Goal: Communication & Community: Answer question/provide support

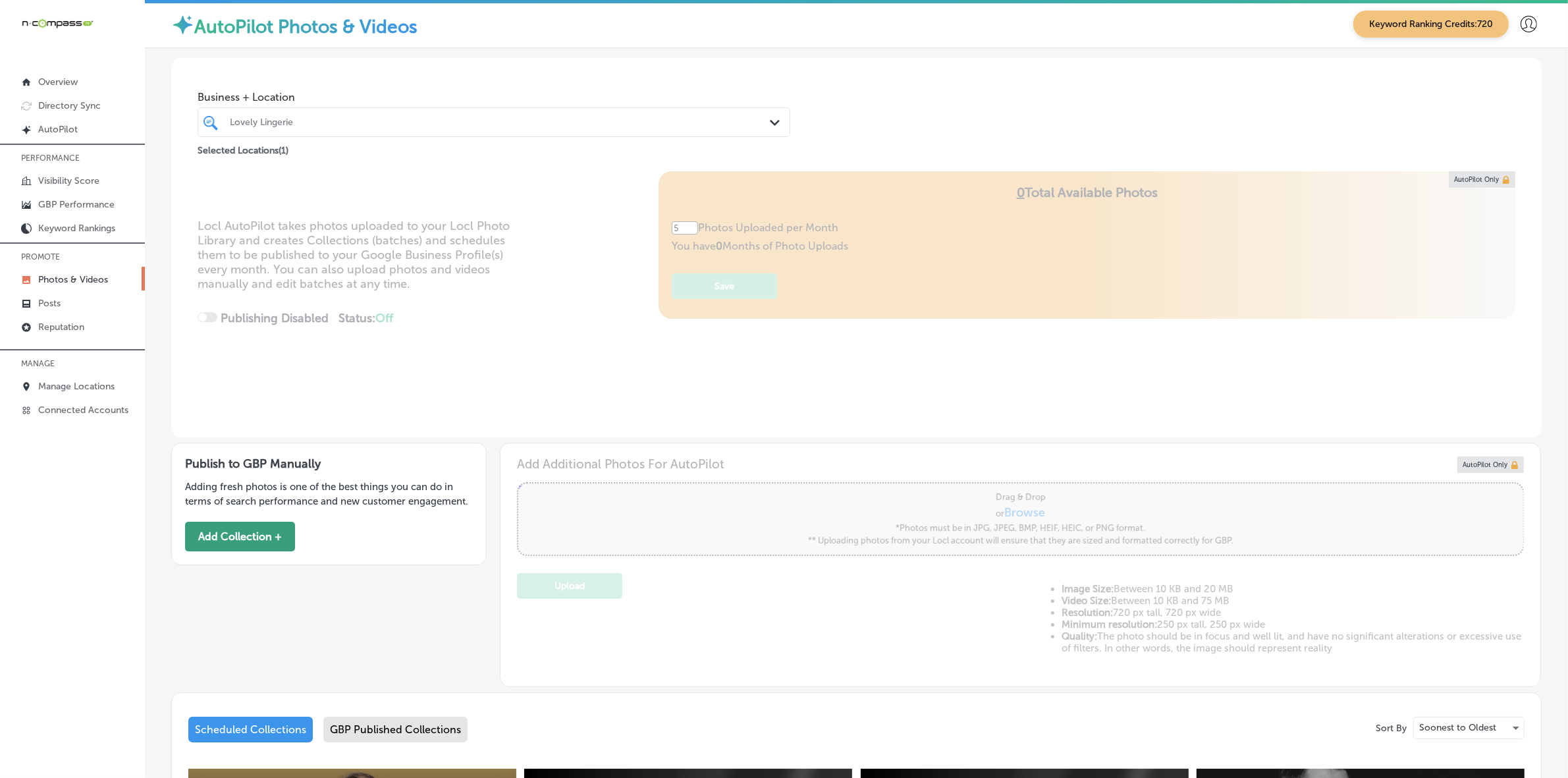
scroll to position [412, 0]
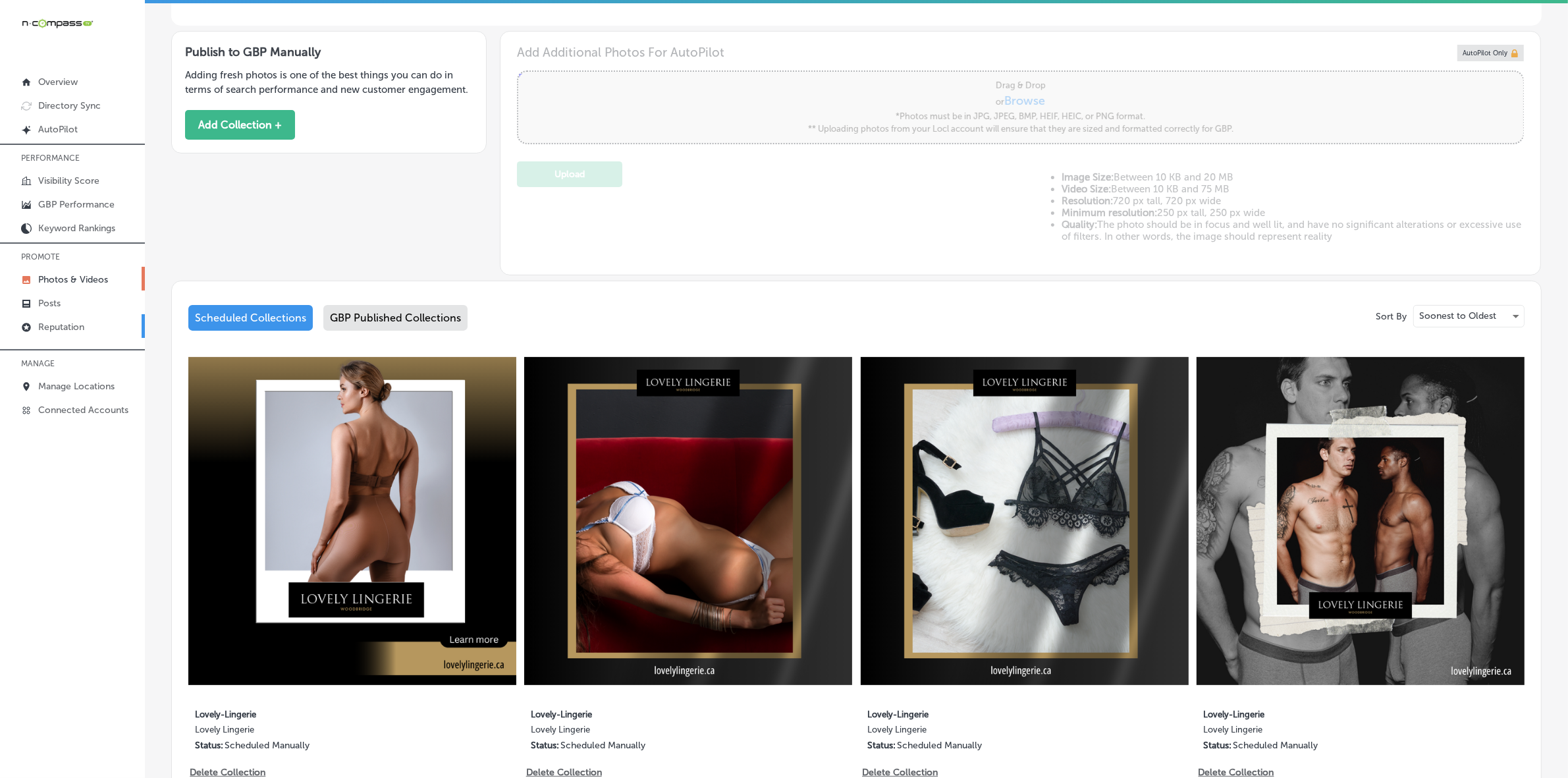
click at [90, 338] on link "Reputation" at bounding box center [72, 326] width 145 height 24
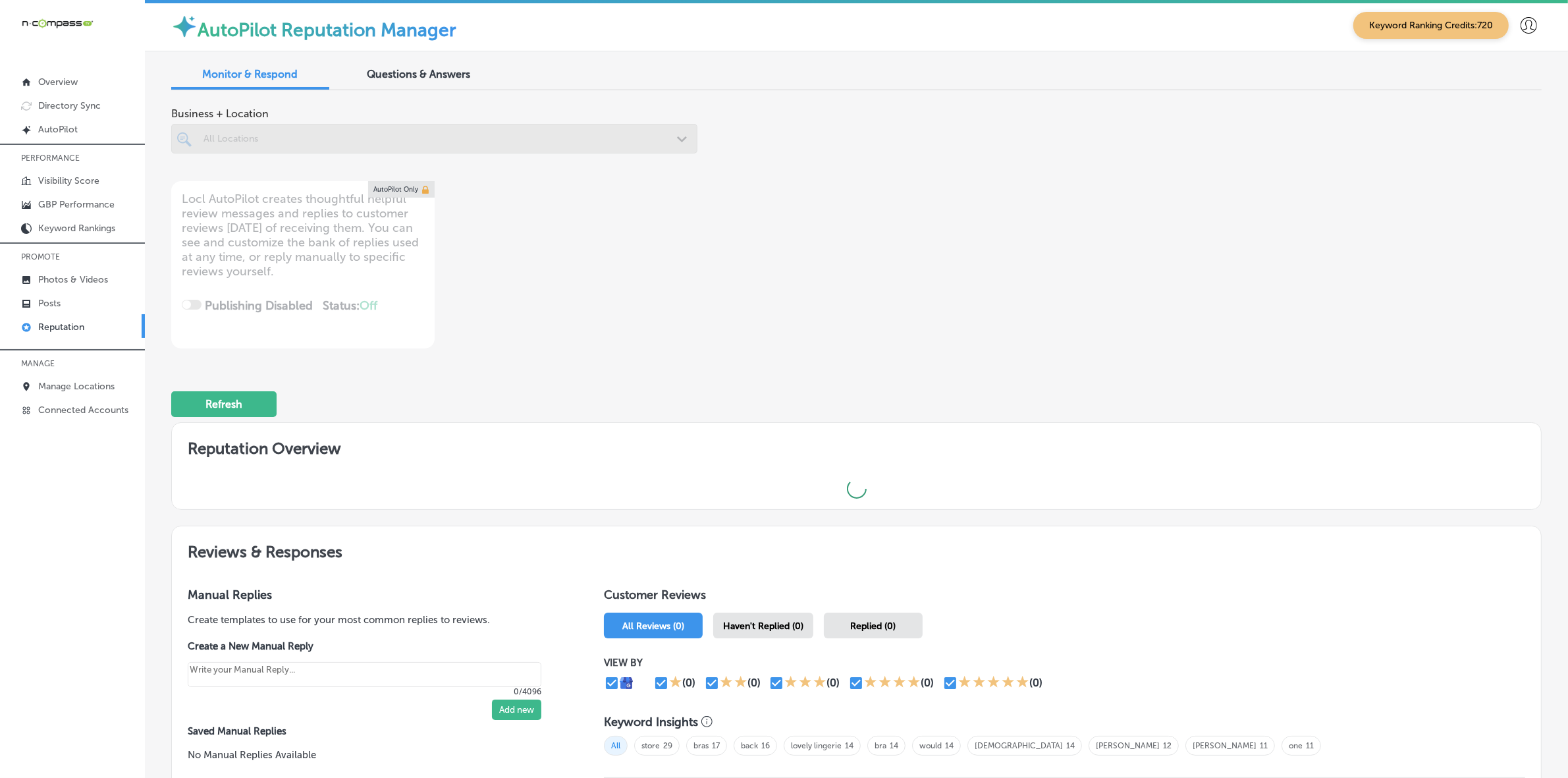
click at [436, 140] on div at bounding box center [434, 139] width 526 height 30
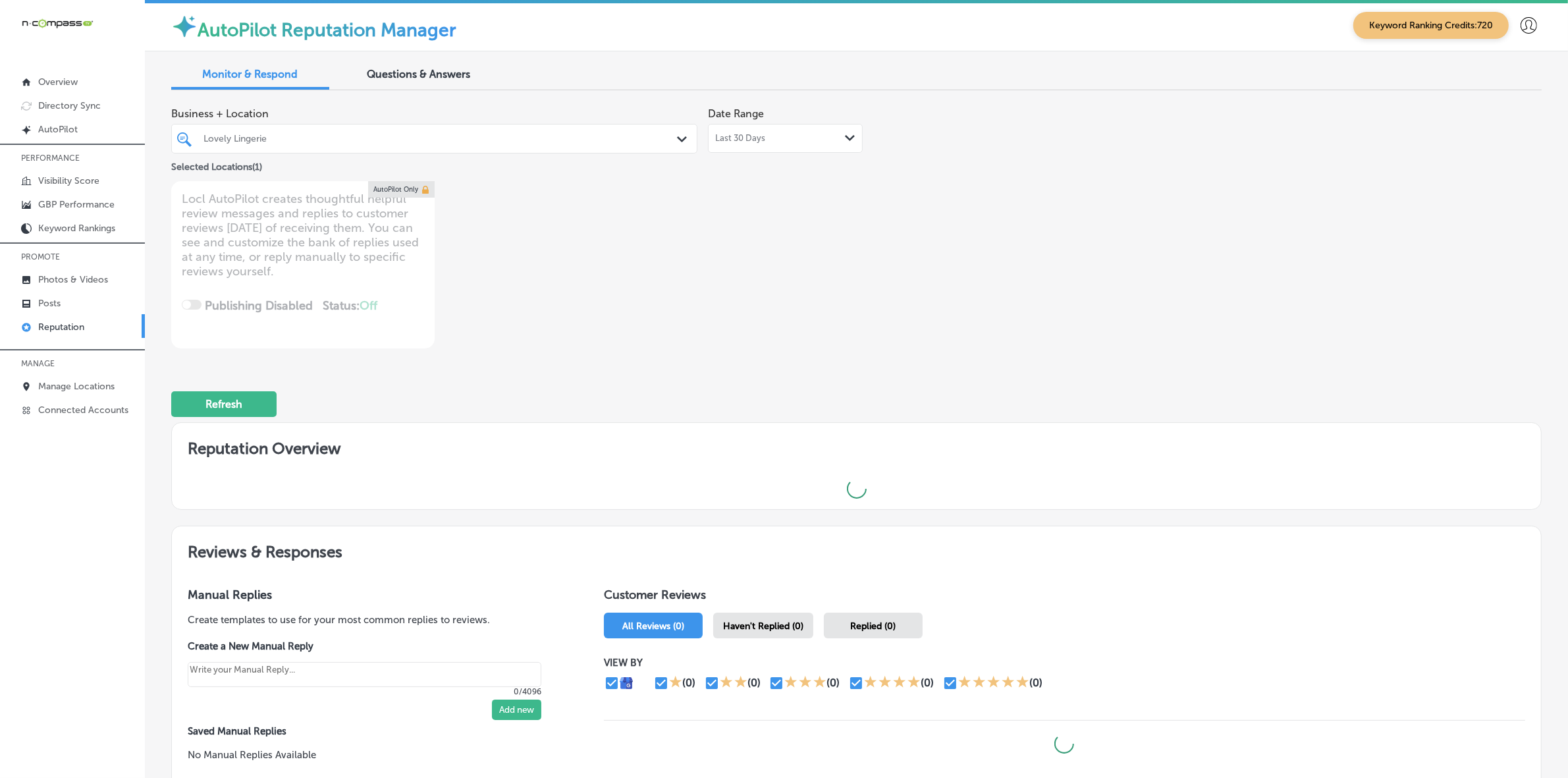
click at [436, 140] on div "Lovely Lingerie" at bounding box center [441, 138] width 475 height 11
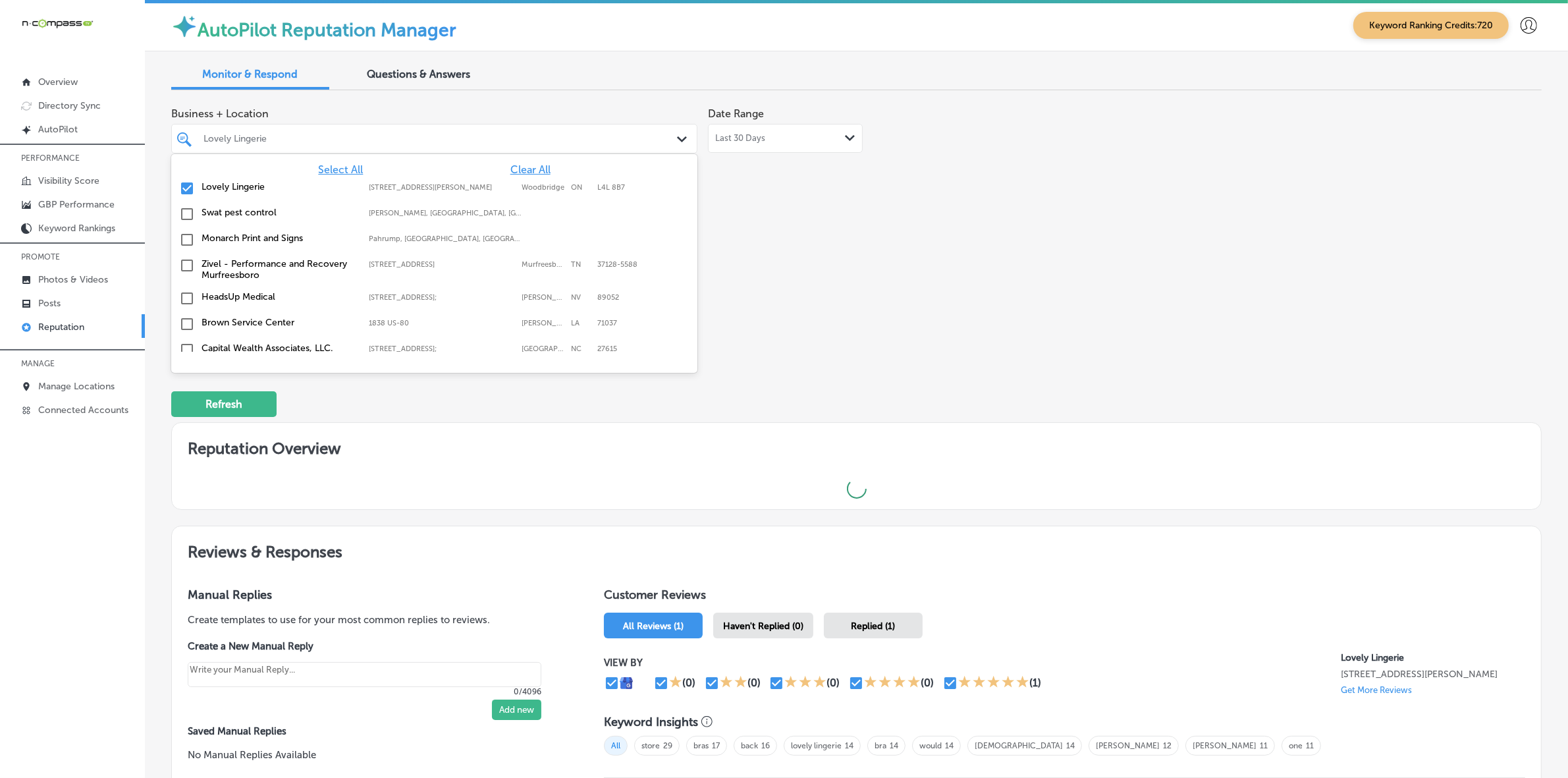
type textarea "x"
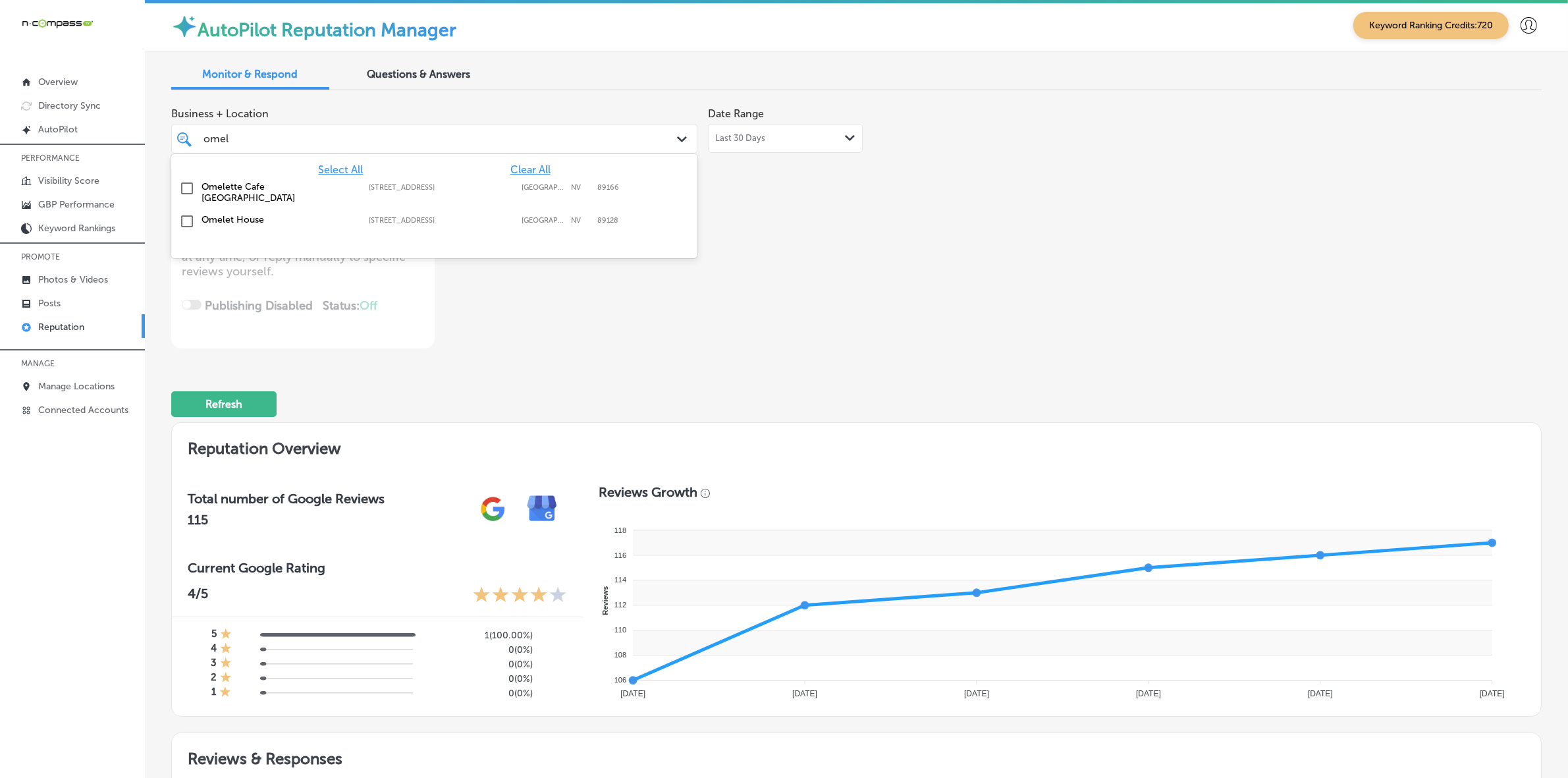
type input "omele"
click at [529, 220] on label "[GEOGRAPHIC_DATA]" at bounding box center [543, 220] width 43 height 9
type textarea "x"
type input "omele"
click at [801, 298] on div "Business + Location option [STREET_ADDRESS]. option [STREET_ADDRESS]. 3 results…" at bounding box center [583, 225] width 823 height 248
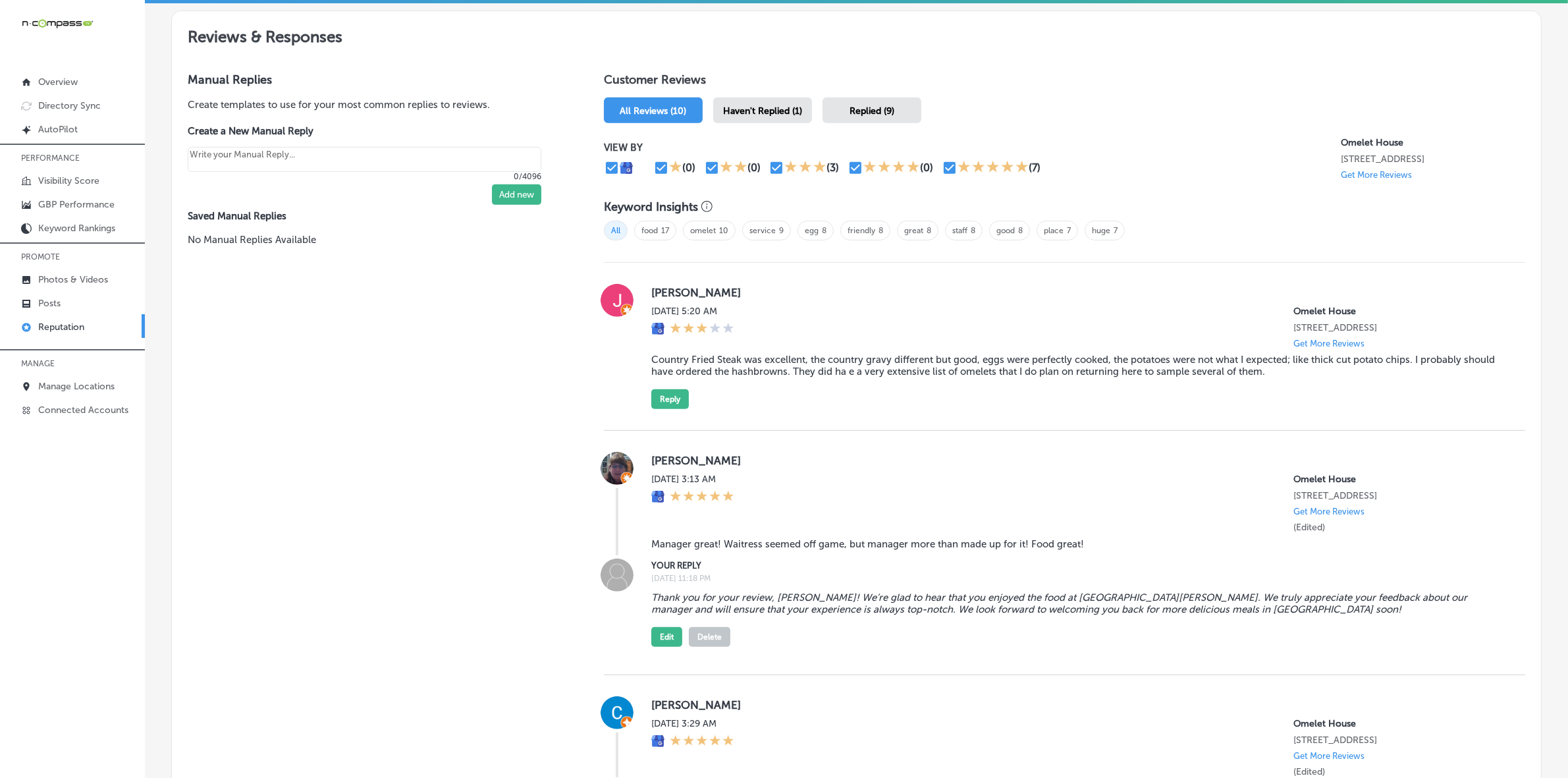
scroll to position [742, 0]
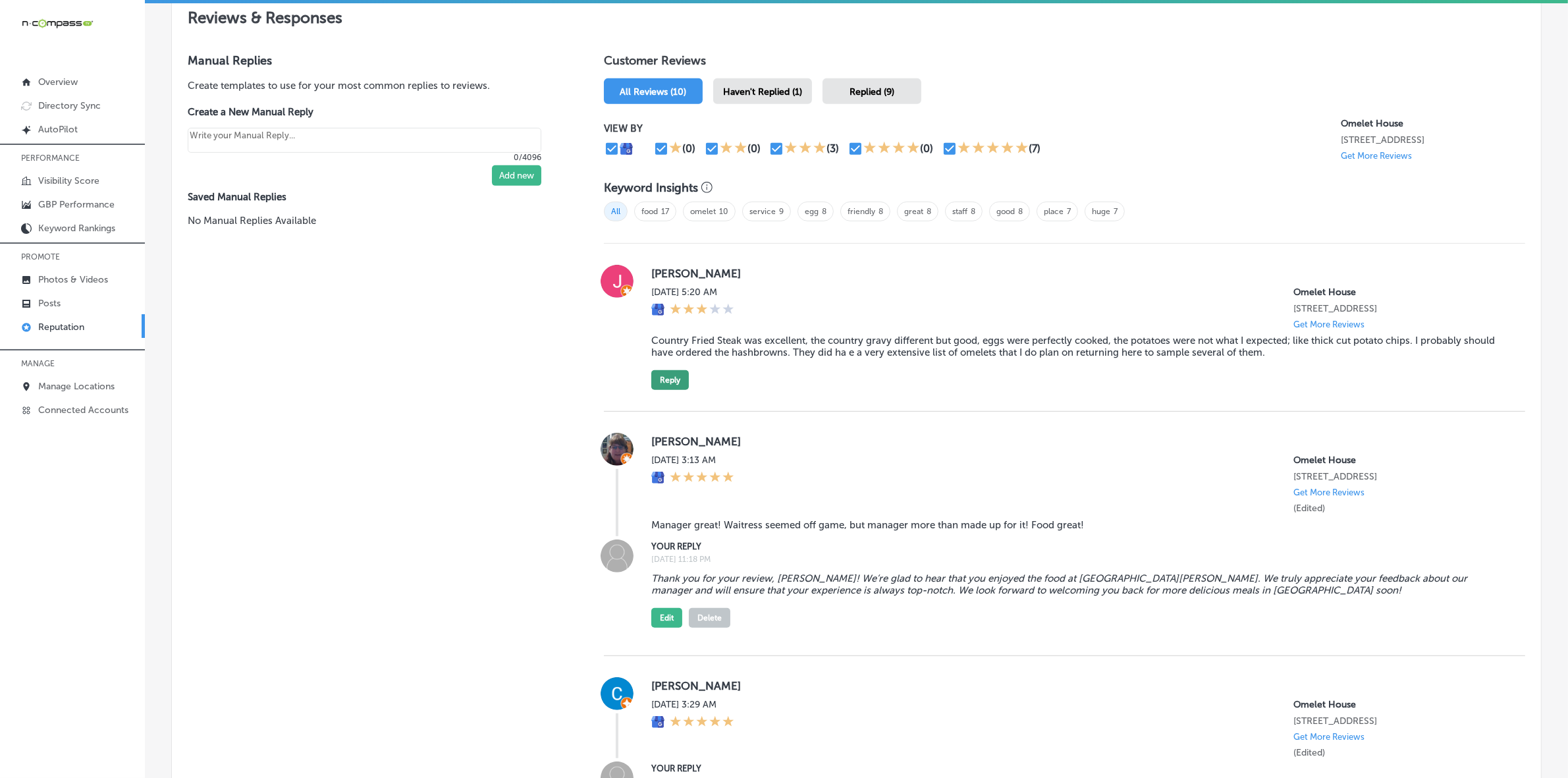
click at [675, 389] on button "Reply" at bounding box center [670, 380] width 38 height 20
type textarea "x"
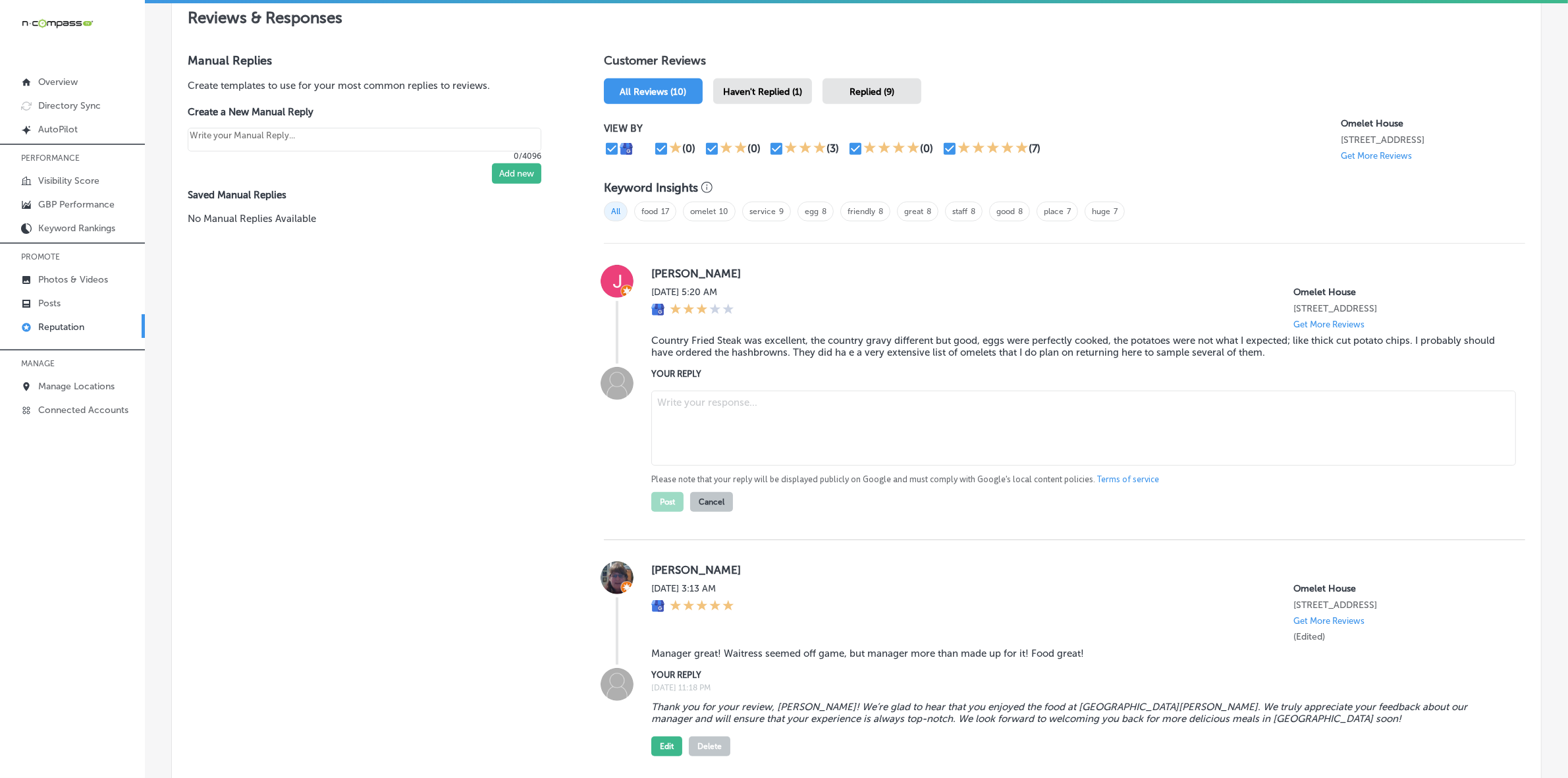
click at [724, 422] on textarea at bounding box center [1083, 428] width 865 height 75
paste textarea "Thanks for your review, [PERSON_NAME]! We’re happy to hear you enjoyed the coun…"
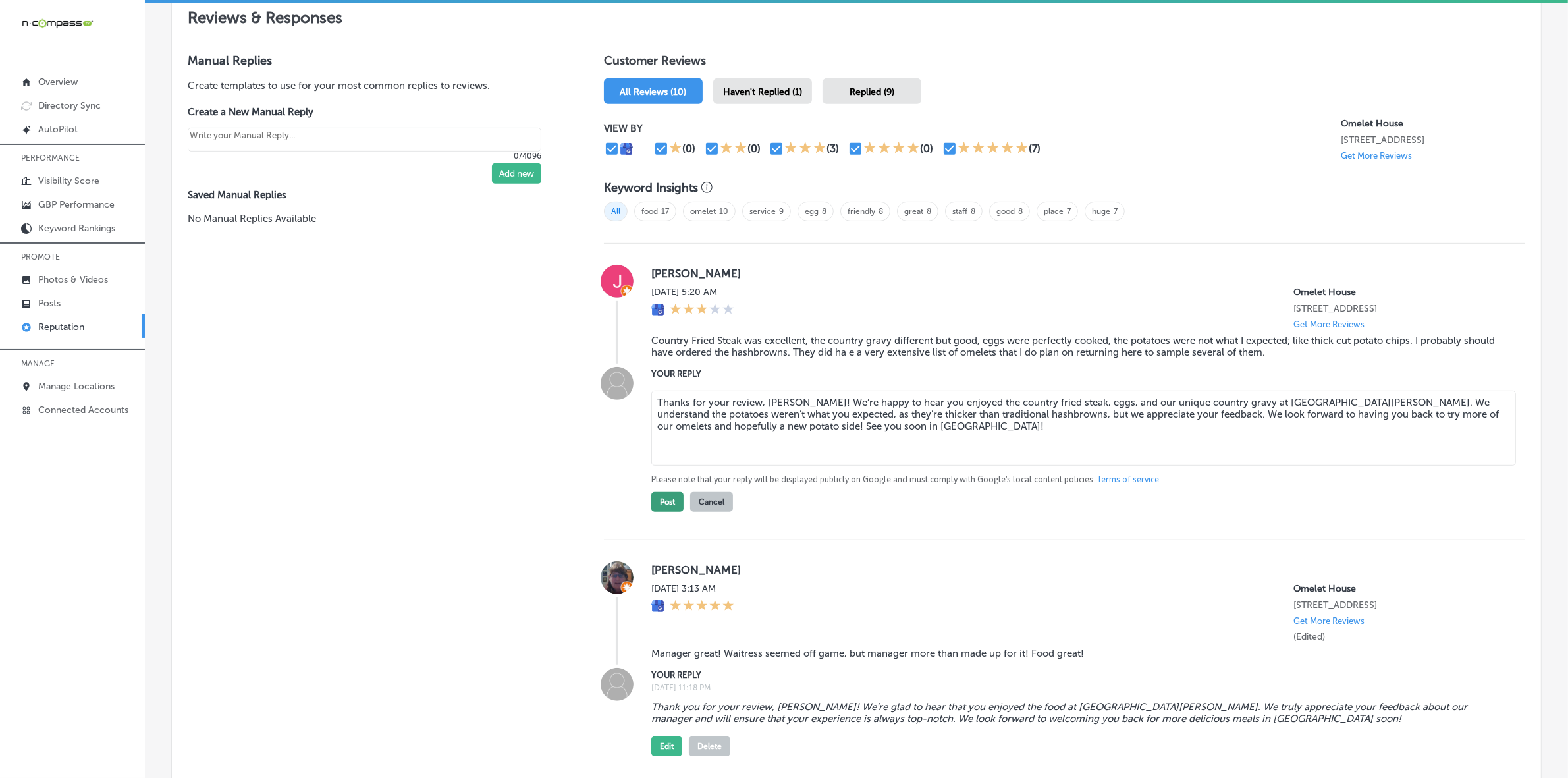
type textarea "Thanks for your review, [PERSON_NAME]! We’re happy to hear you enjoyed the coun…"
click at [670, 512] on button "Post" at bounding box center [667, 502] width 32 height 20
type textarea "x"
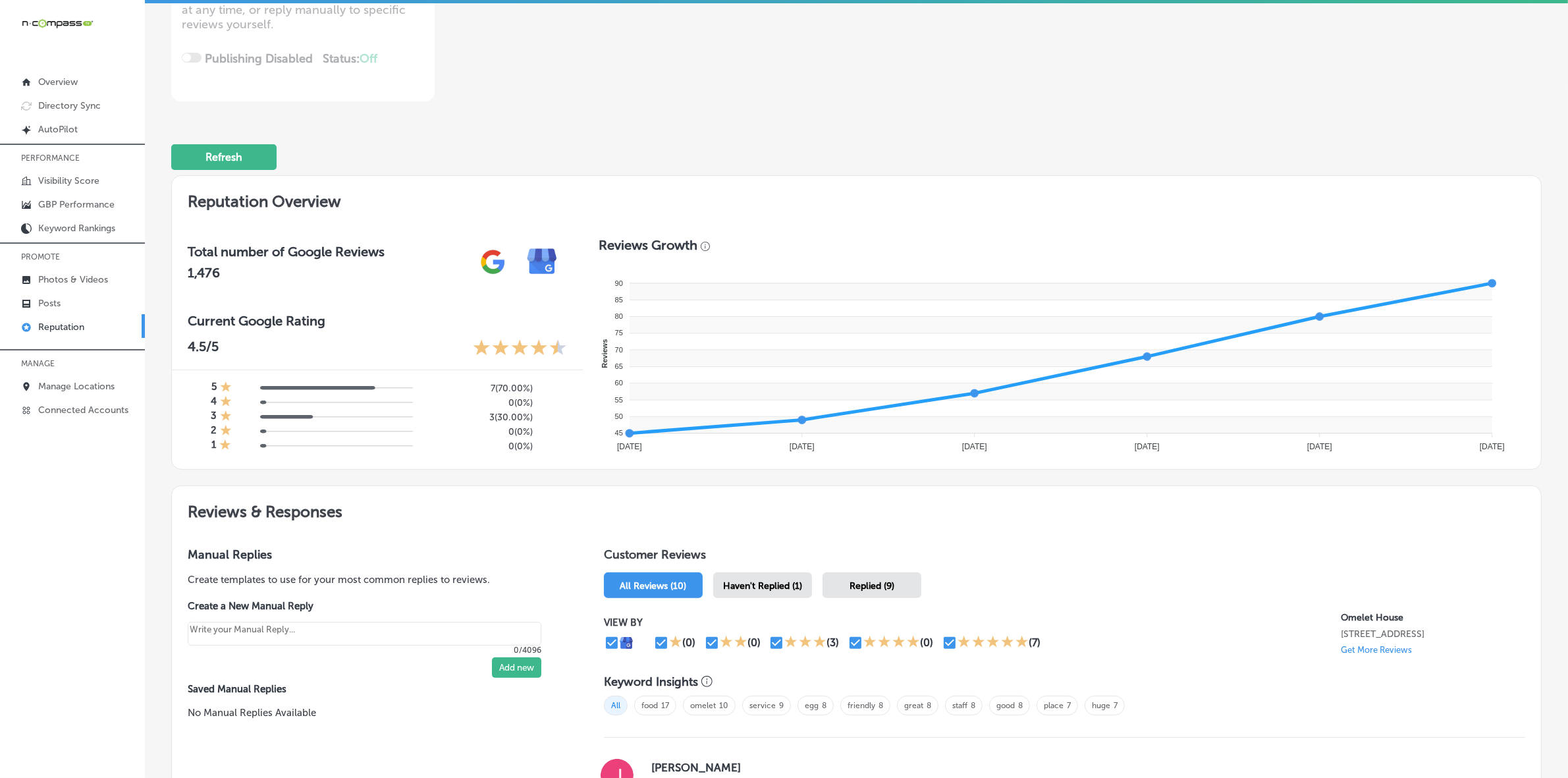
scroll to position [0, 0]
